Goal: Task Accomplishment & Management: Manage account settings

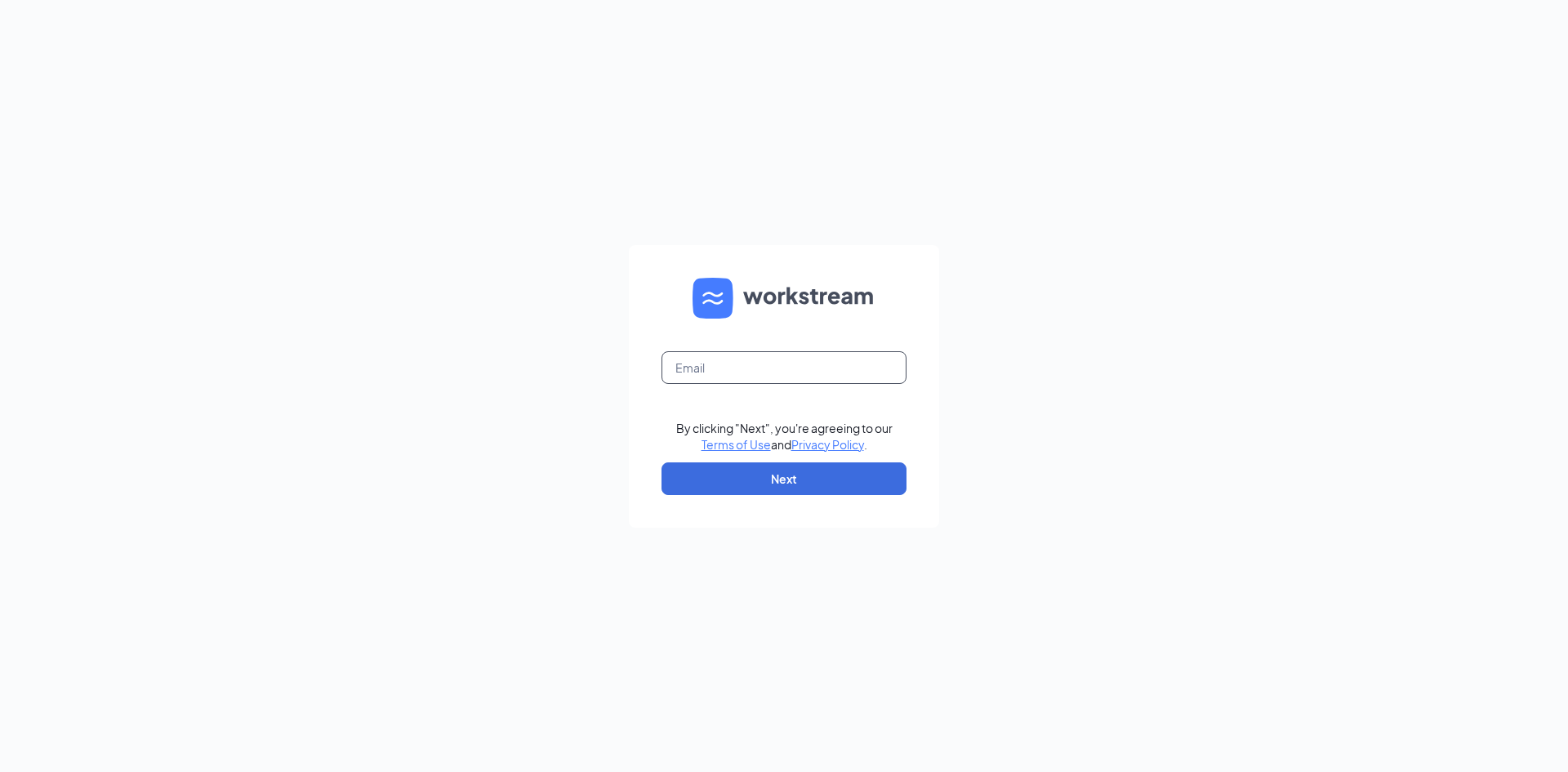
click at [737, 356] on input "text" at bounding box center [784, 368] width 245 height 33
type input "ashlandcfajobs@gmail.com"
click at [873, 476] on button "Next" at bounding box center [784, 478] width 245 height 33
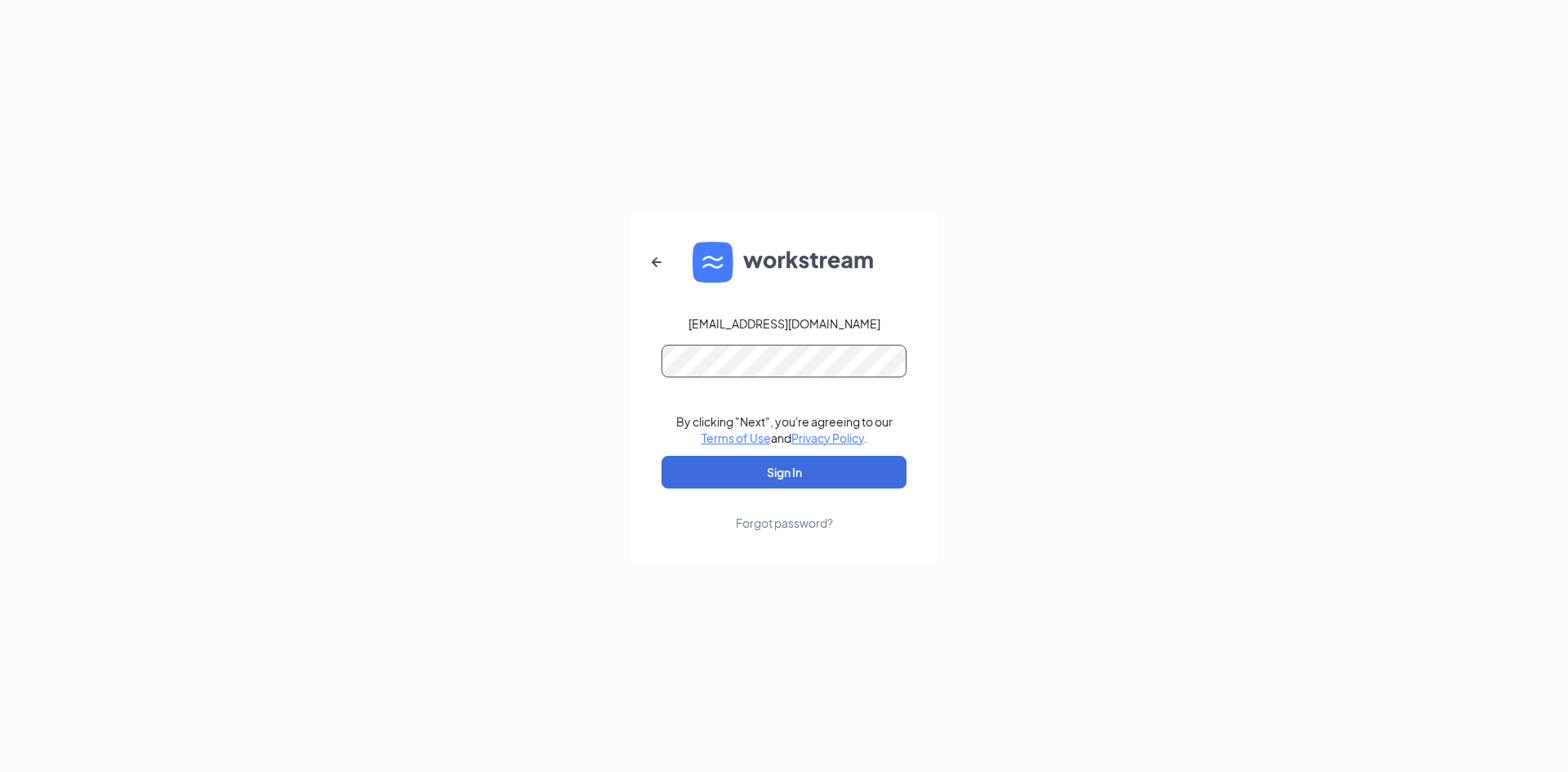
click at [661, 456] on button "Sign In" at bounding box center [784, 473] width 245 height 33
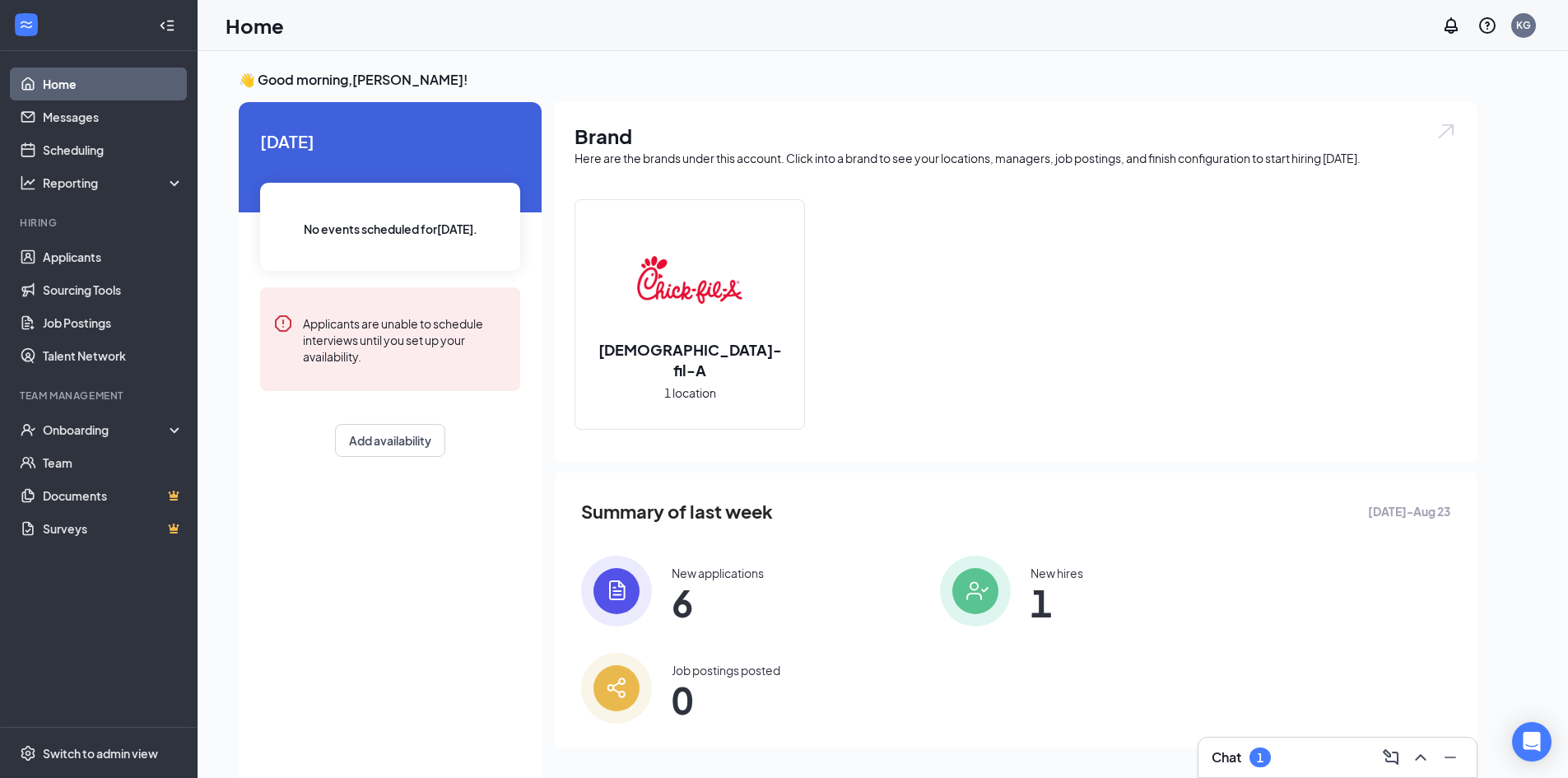
click at [639, 612] on img at bounding box center [616, 591] width 71 height 71
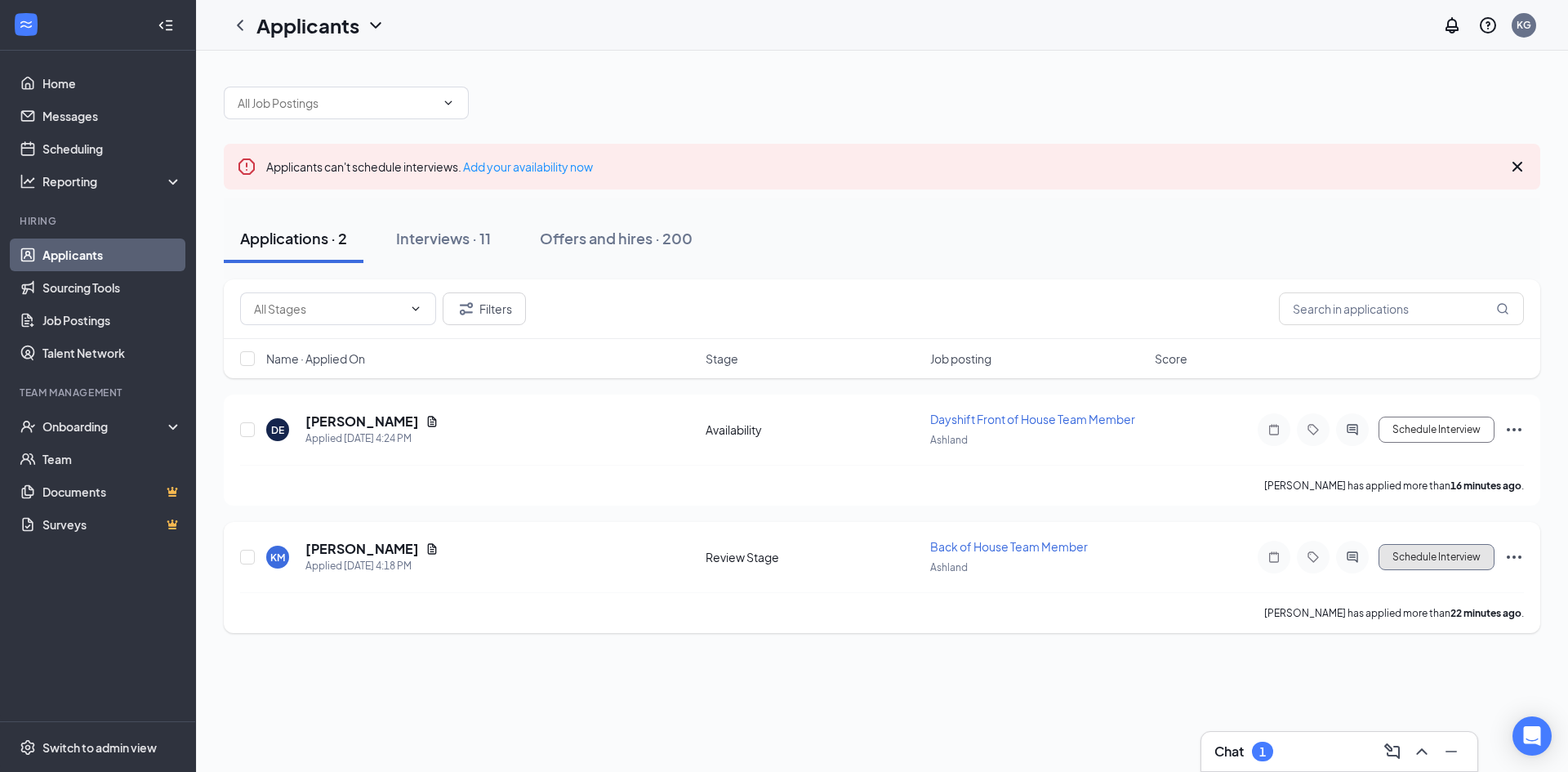
click at [1439, 570] on button "Schedule Interview" at bounding box center [1437, 556] width 116 height 26
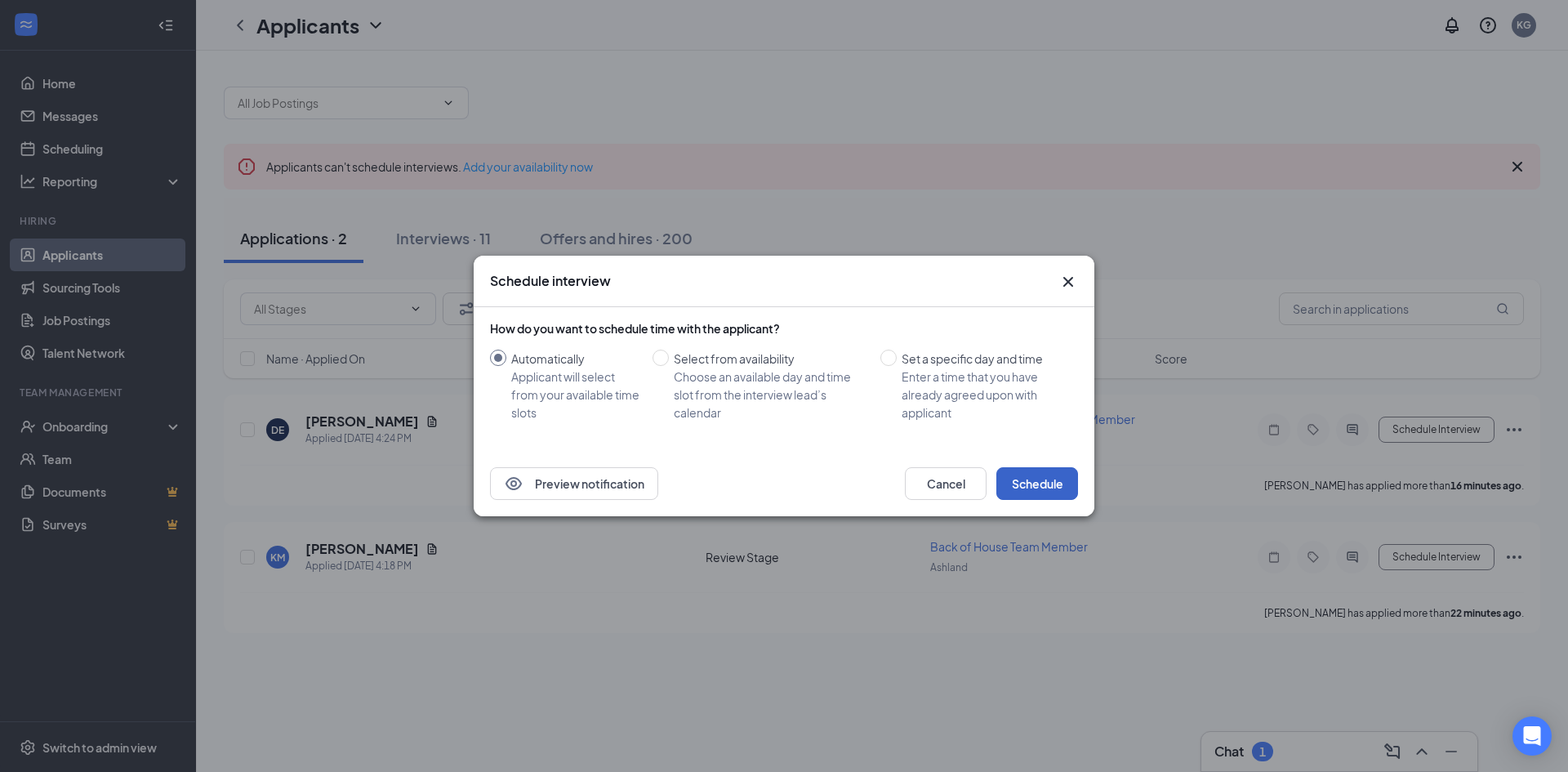
click at [1044, 495] on button "Schedule" at bounding box center [1037, 483] width 82 height 33
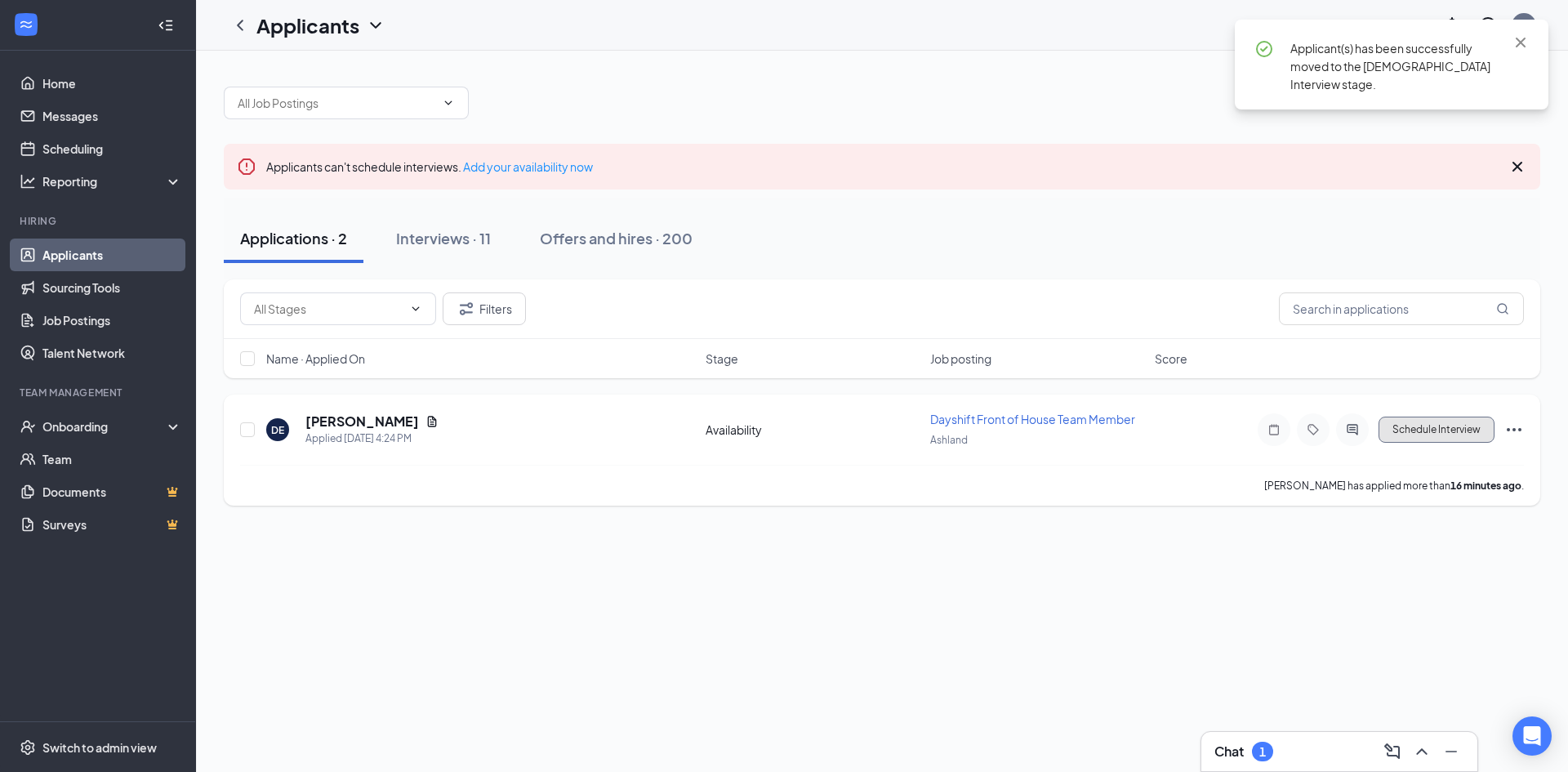
click at [1454, 432] on button "Schedule Interview" at bounding box center [1437, 429] width 116 height 26
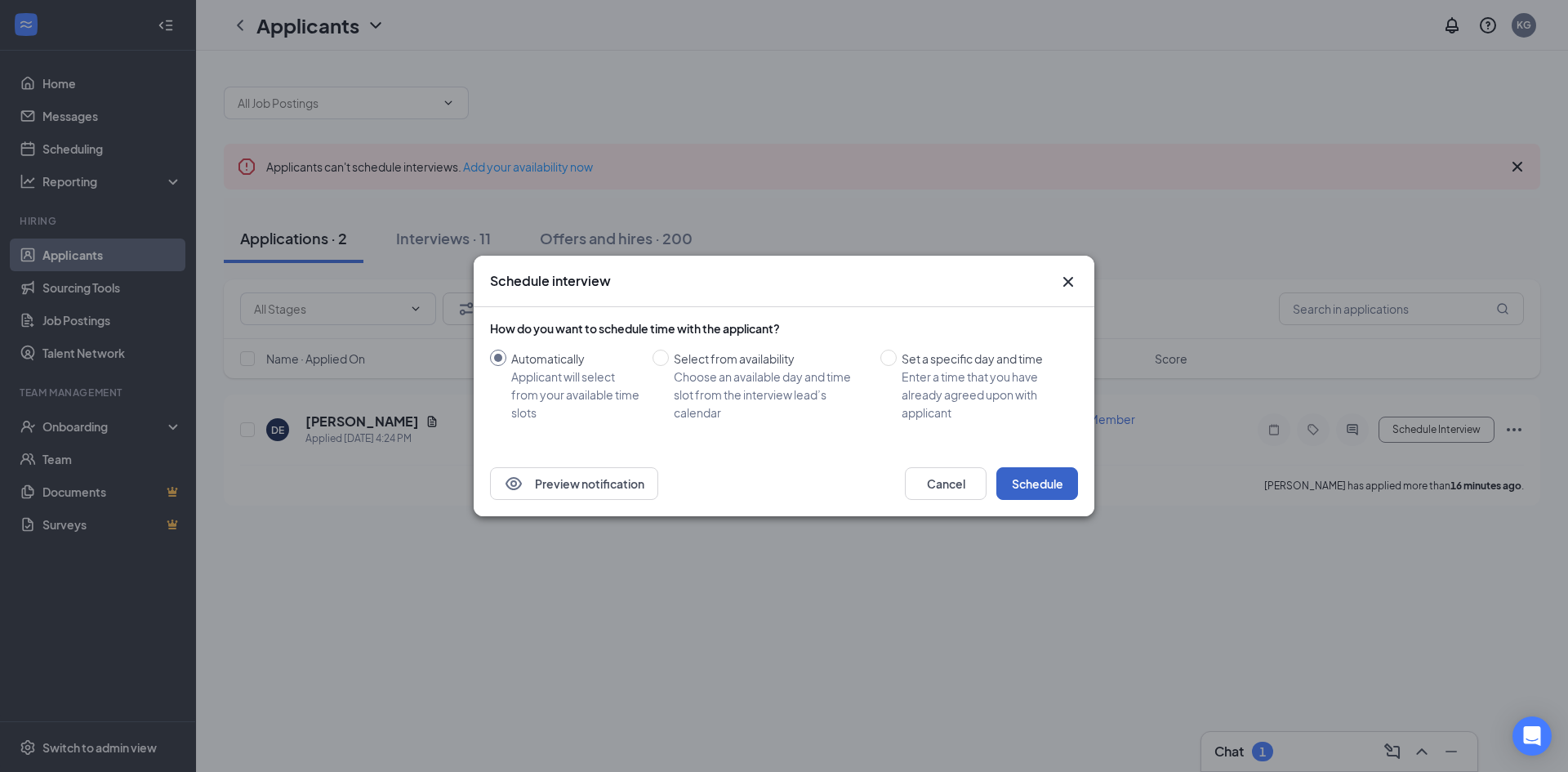
click at [1061, 496] on button "Schedule" at bounding box center [1037, 483] width 82 height 33
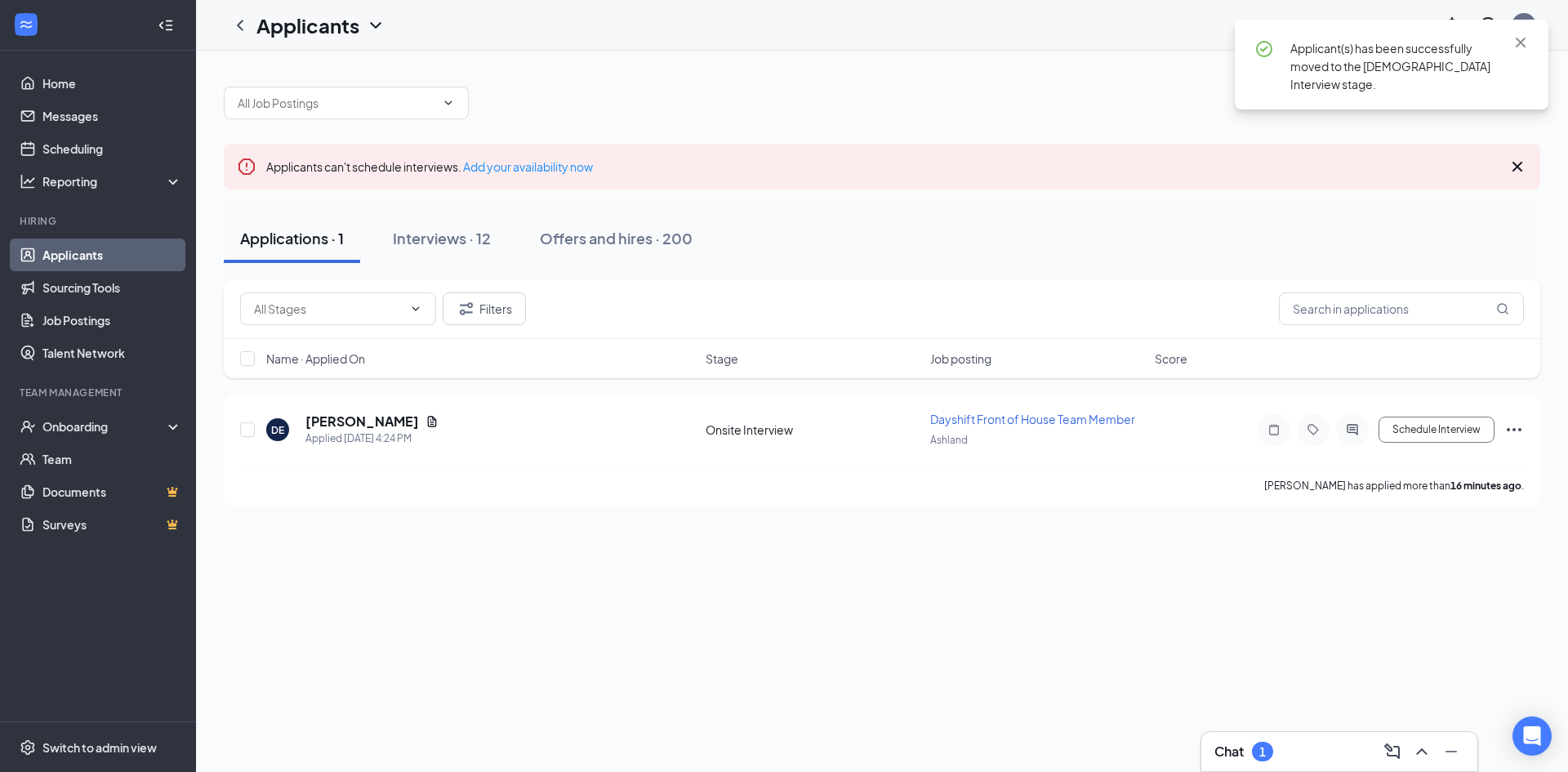
click at [1243, 749] on h3 "Chat" at bounding box center [1229, 751] width 30 height 18
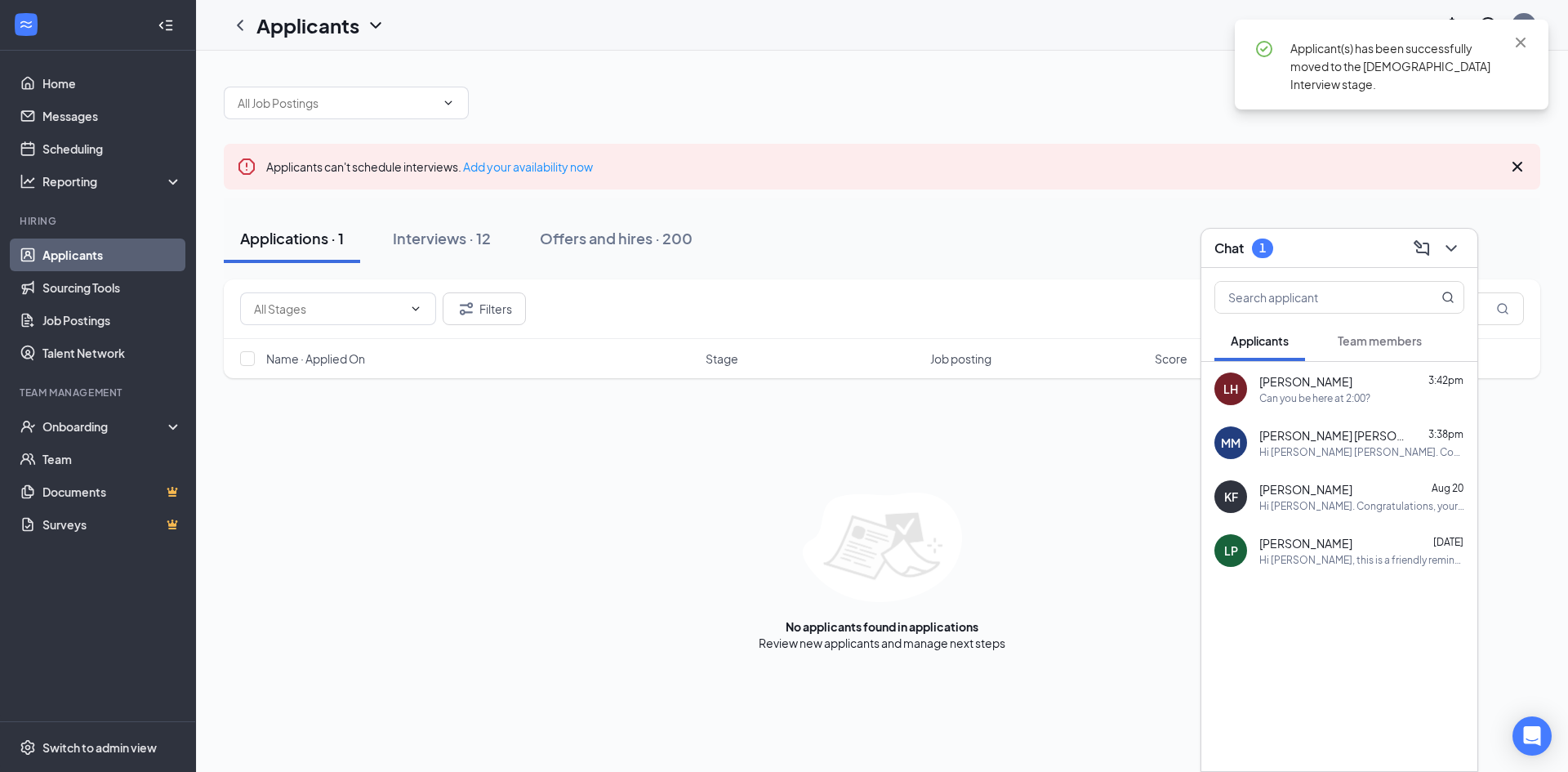
click at [1375, 351] on button "Team members" at bounding box center [1379, 341] width 116 height 40
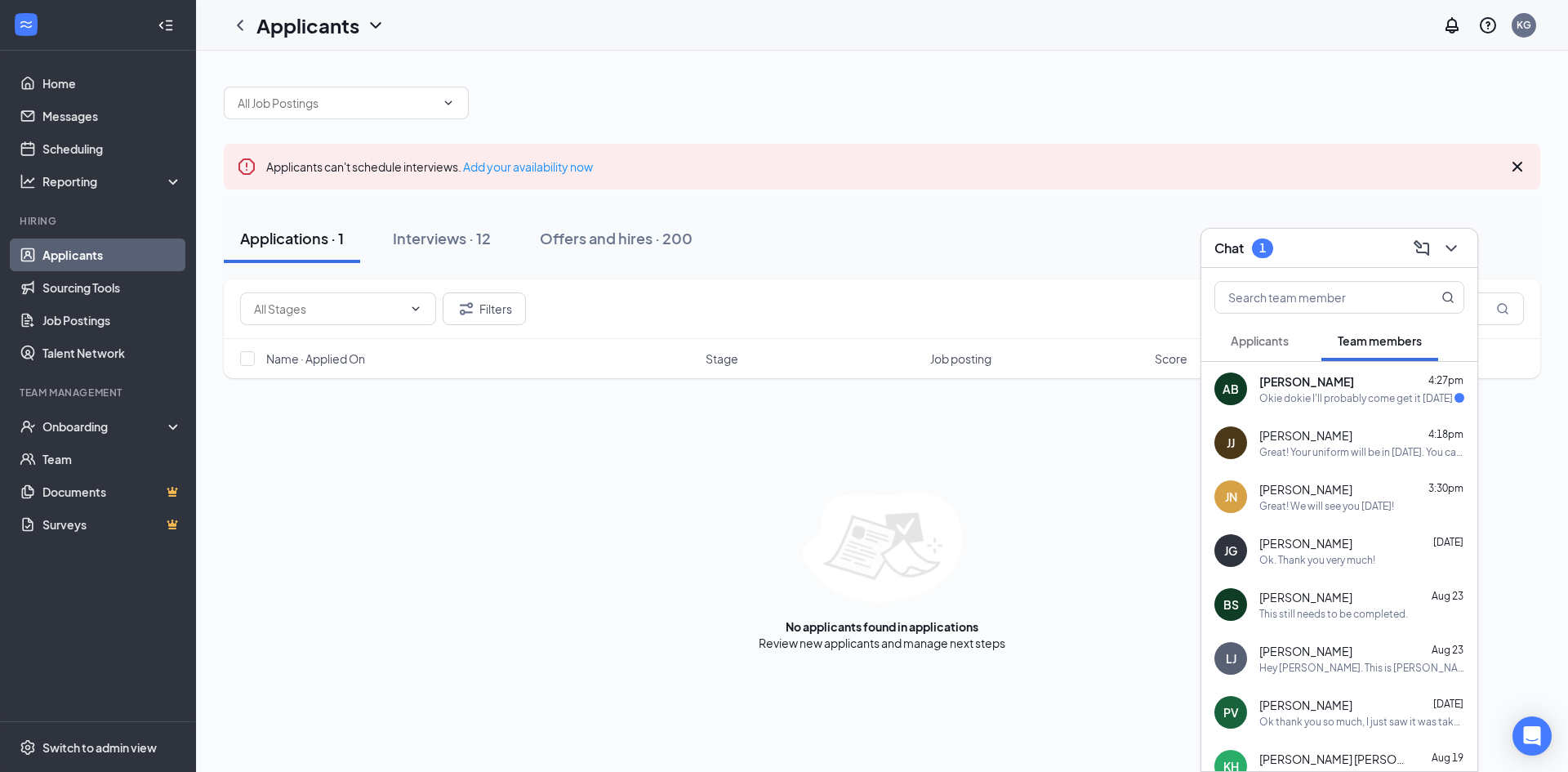
click at [1376, 397] on div "Okie dokie I'll probably come get it [DATE]" at bounding box center [1356, 399] width 193 height 13
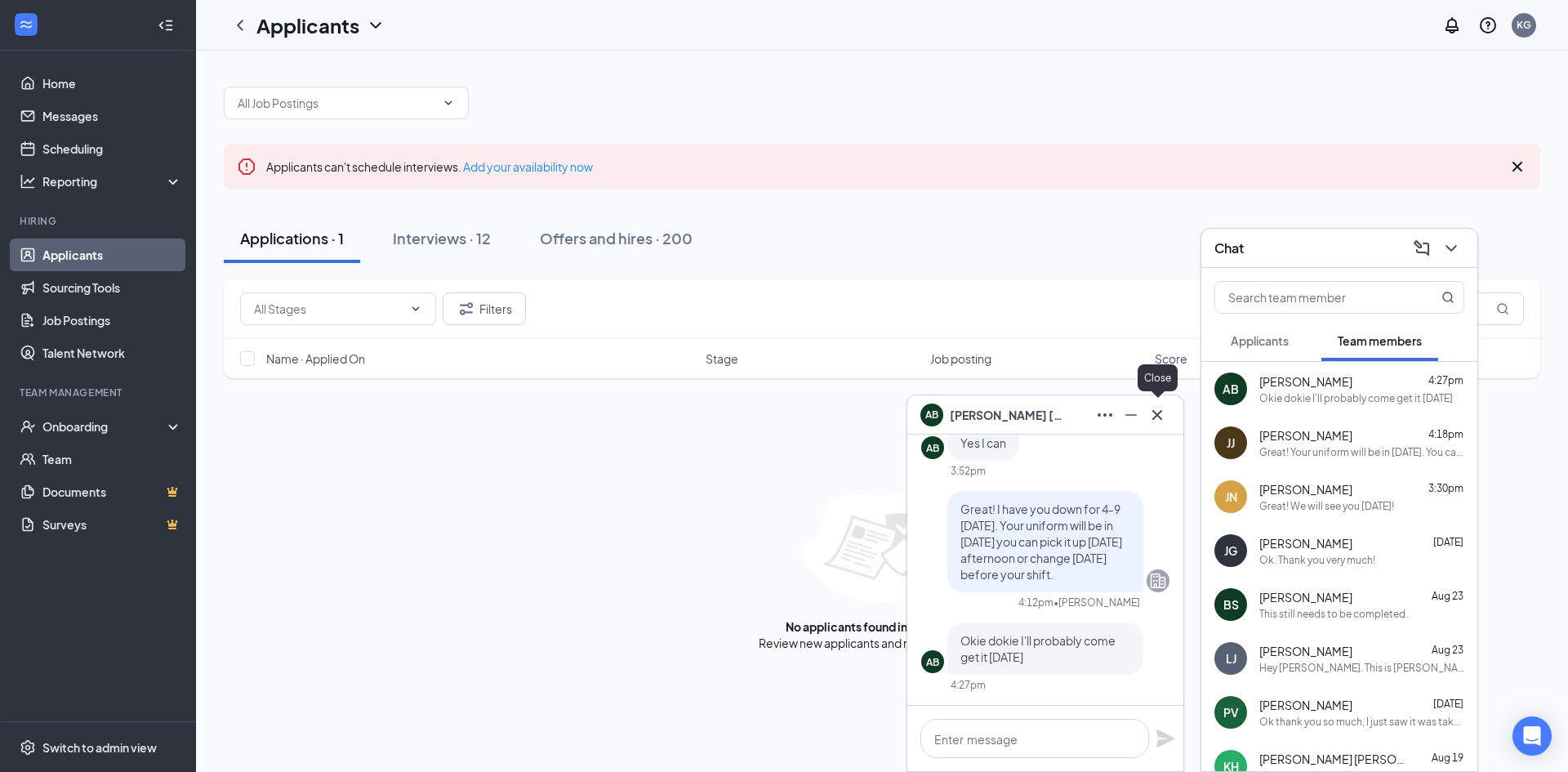
click at [1167, 393] on div "Close" at bounding box center [1158, 381] width 40 height 34
drag, startPoint x: 1150, startPoint y: 432, endPoint x: 1153, endPoint y: 423, distance: 9.5
click at [1151, 432] on div "AB [PERSON_NAME]" at bounding box center [1045, 415] width 276 height 39
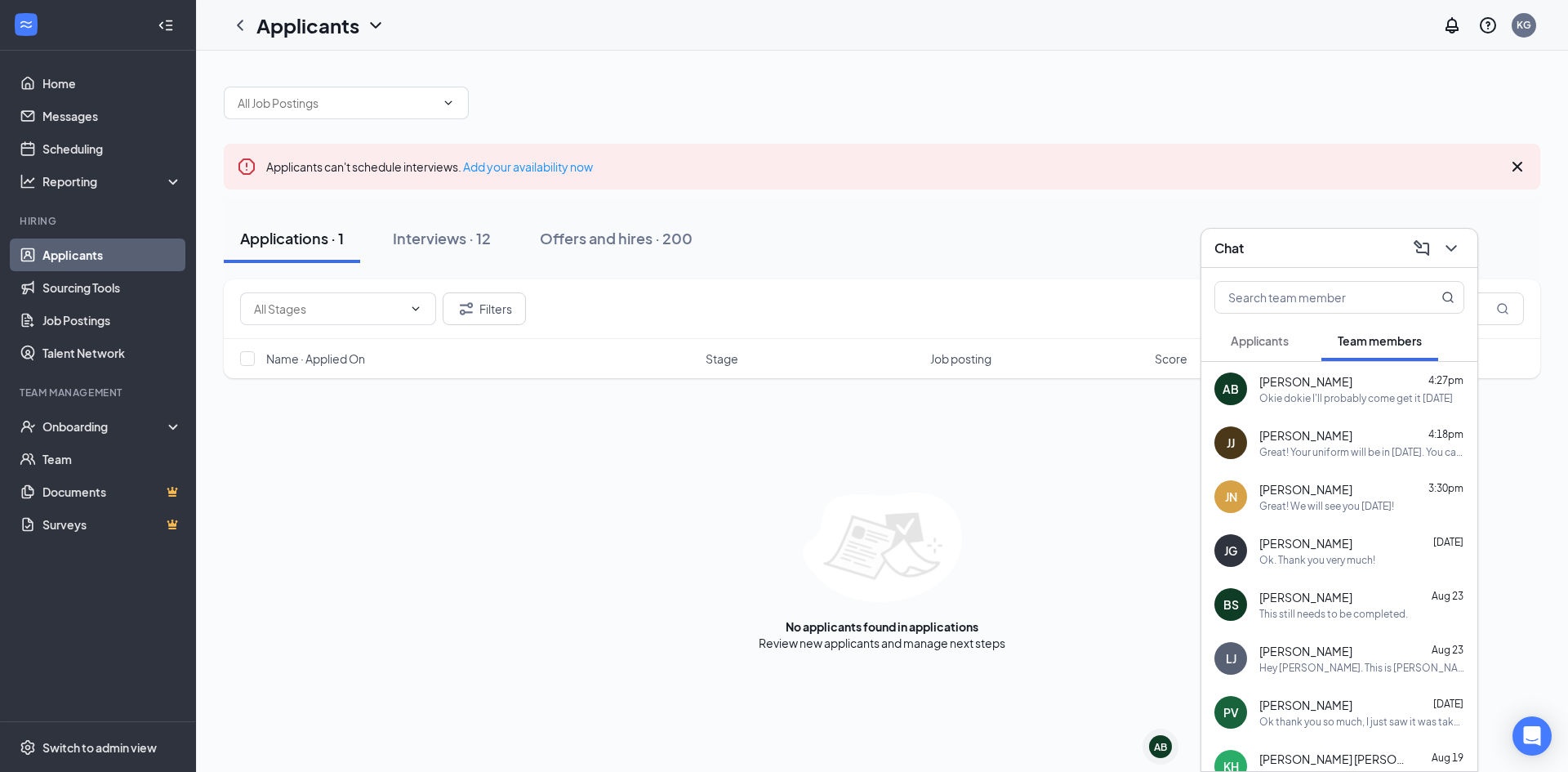
click at [1158, 418] on div "Filters Name · Applied On Stage Job posting Score No applicants found in applic…" at bounding box center [883, 465] width 1317 height 372
click at [1461, 245] on button at bounding box center [1452, 247] width 26 height 26
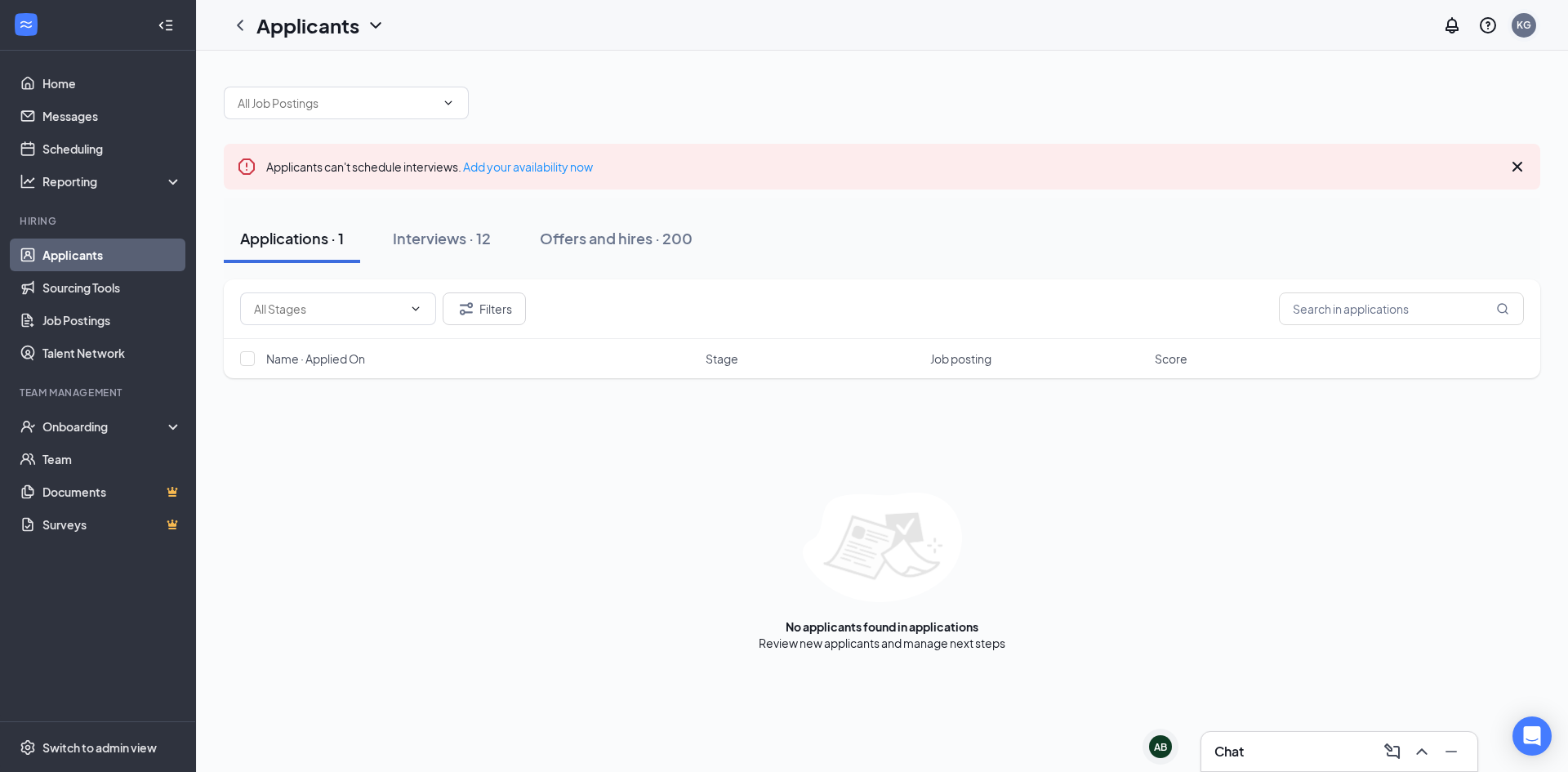
click at [1530, 30] on div "KG" at bounding box center [1524, 25] width 14 height 13
click at [1522, 30] on div "KG" at bounding box center [1524, 25] width 14 height 13
click at [1410, 251] on div "Log out" at bounding box center [1442, 249] width 176 height 16
